Goal: Information Seeking & Learning: Learn about a topic

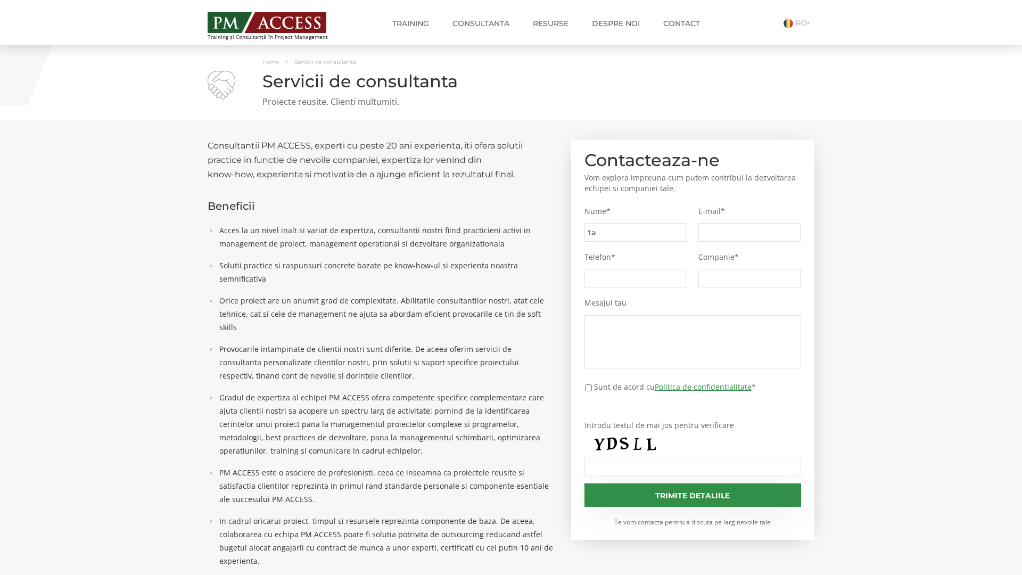
type input "1aa"
type input "1bc"
type input "6c1"
